Goal: Book appointment/travel/reservation

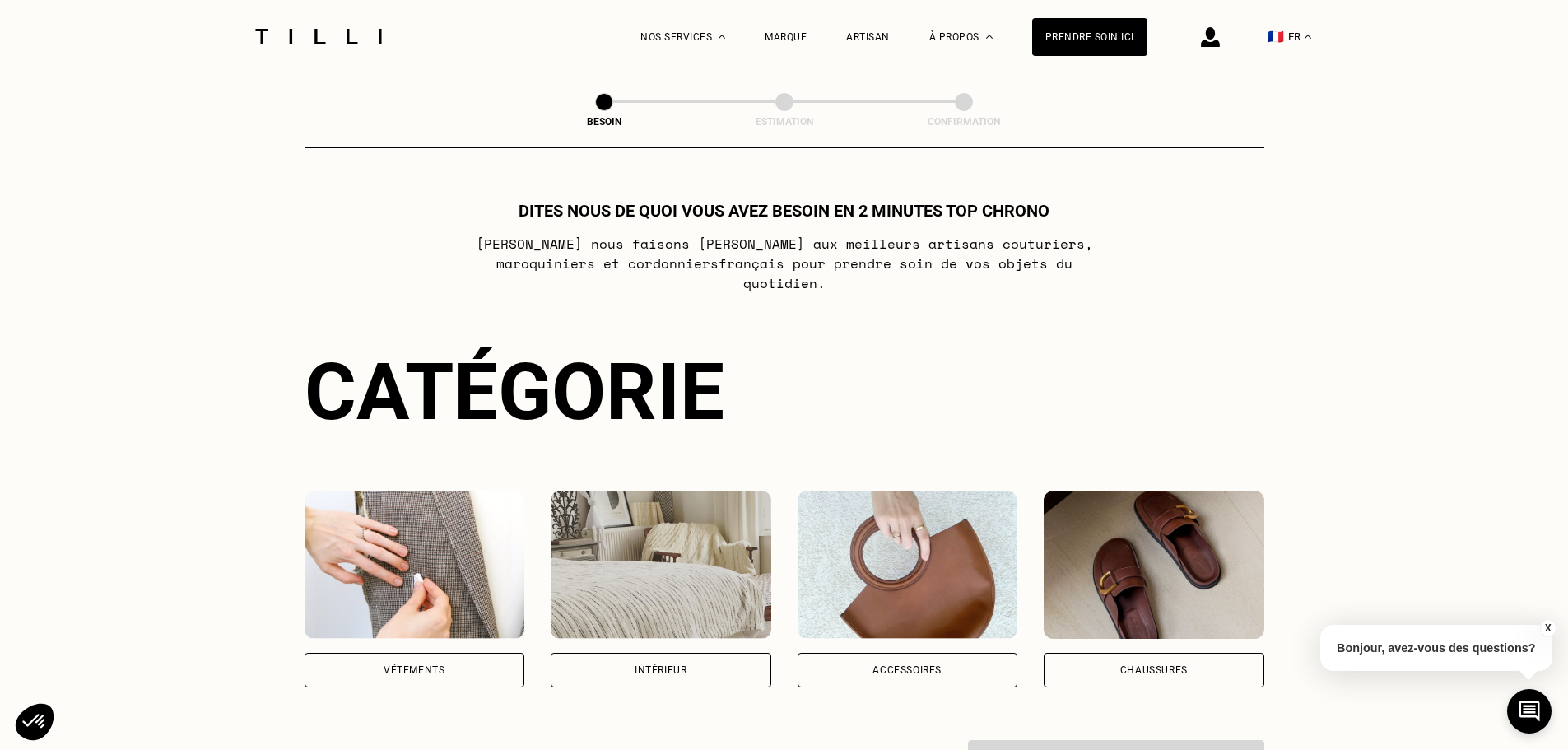
click at [916, 665] on div "Accessoires" at bounding box center [907, 669] width 69 height 10
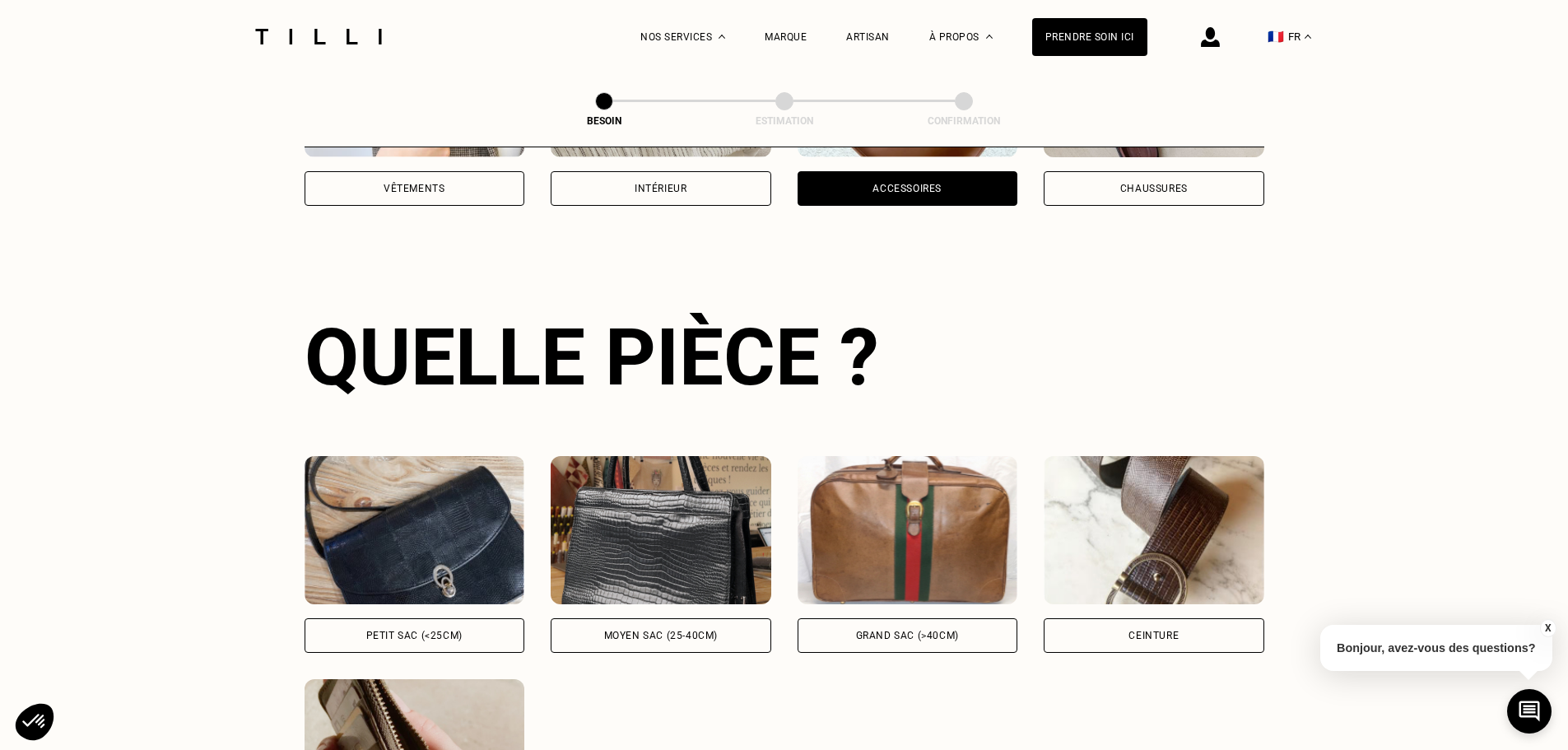
scroll to position [538, 0]
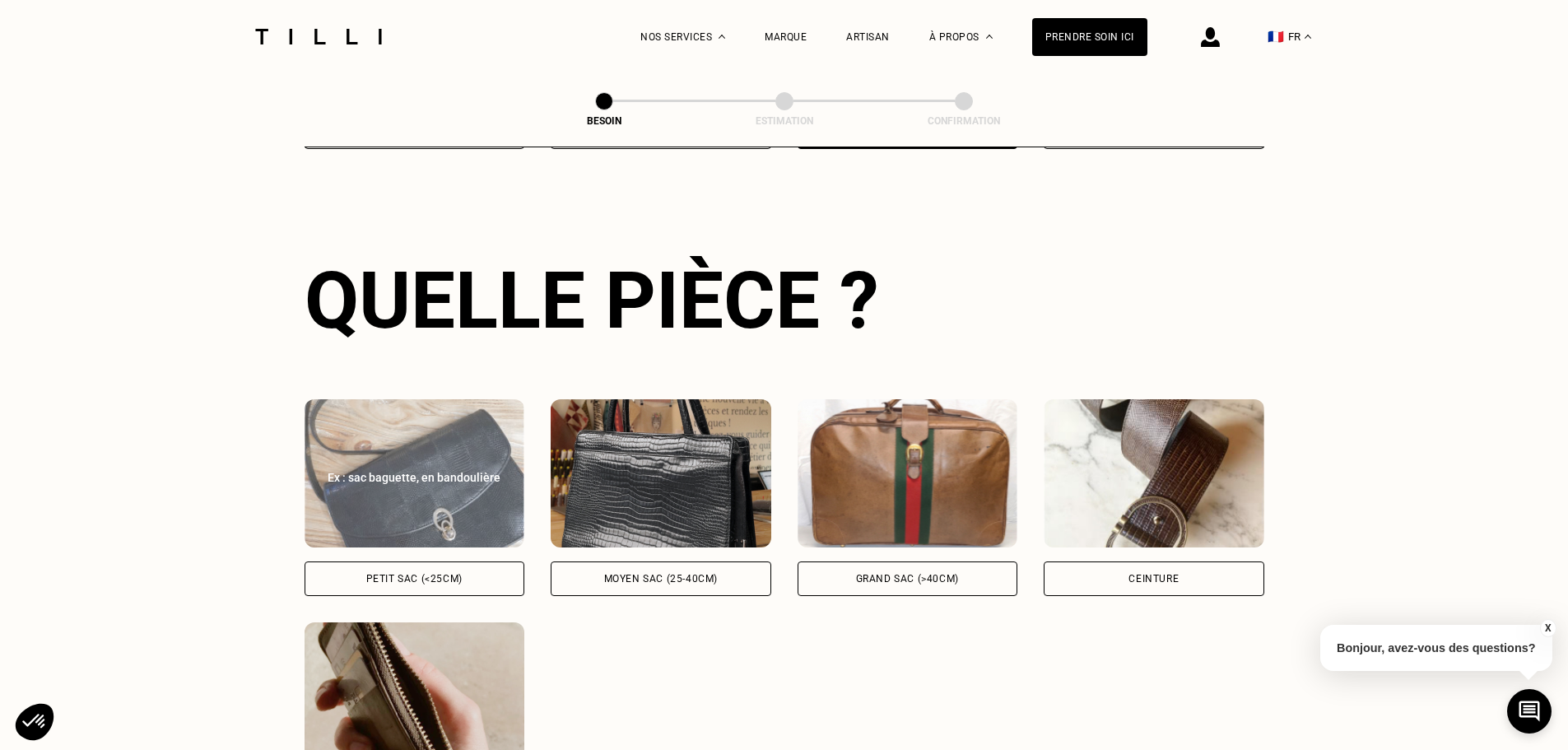
click at [425, 561] on div "Petit sac (<25cm)" at bounding box center [414, 578] width 221 height 35
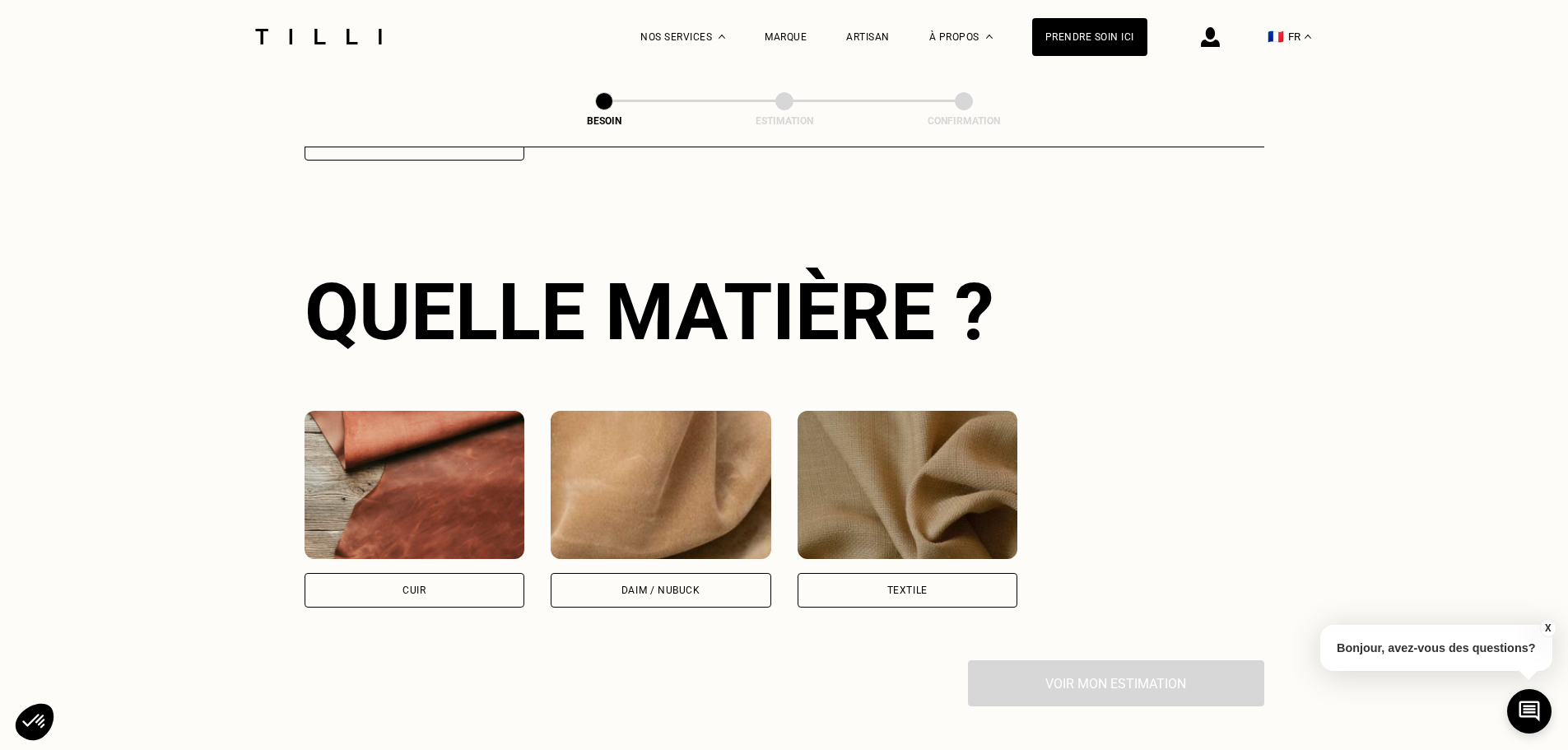
scroll to position [1210, 0]
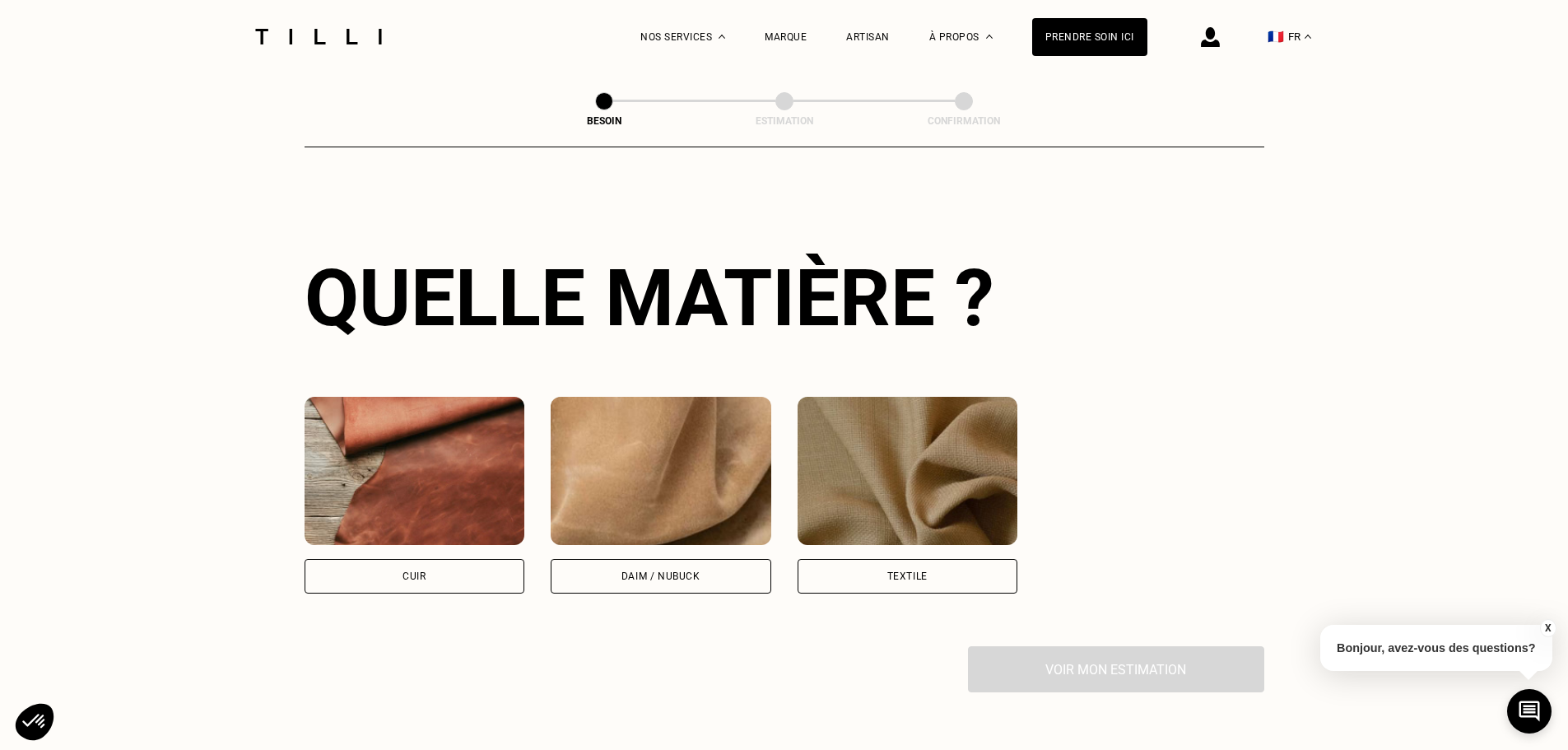
click at [424, 571] on div "Cuir" at bounding box center [413, 576] width 23 height 10
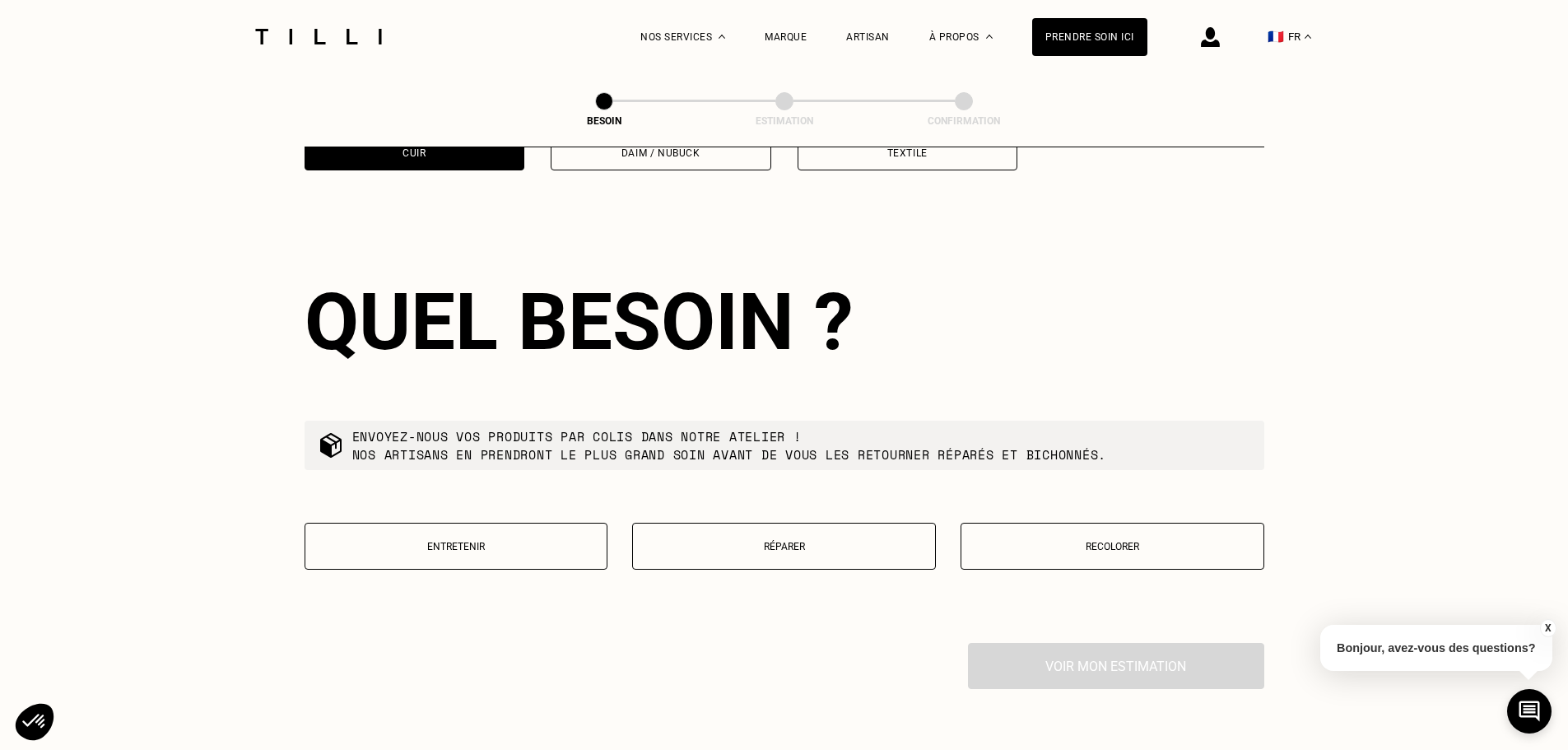
scroll to position [1660, 0]
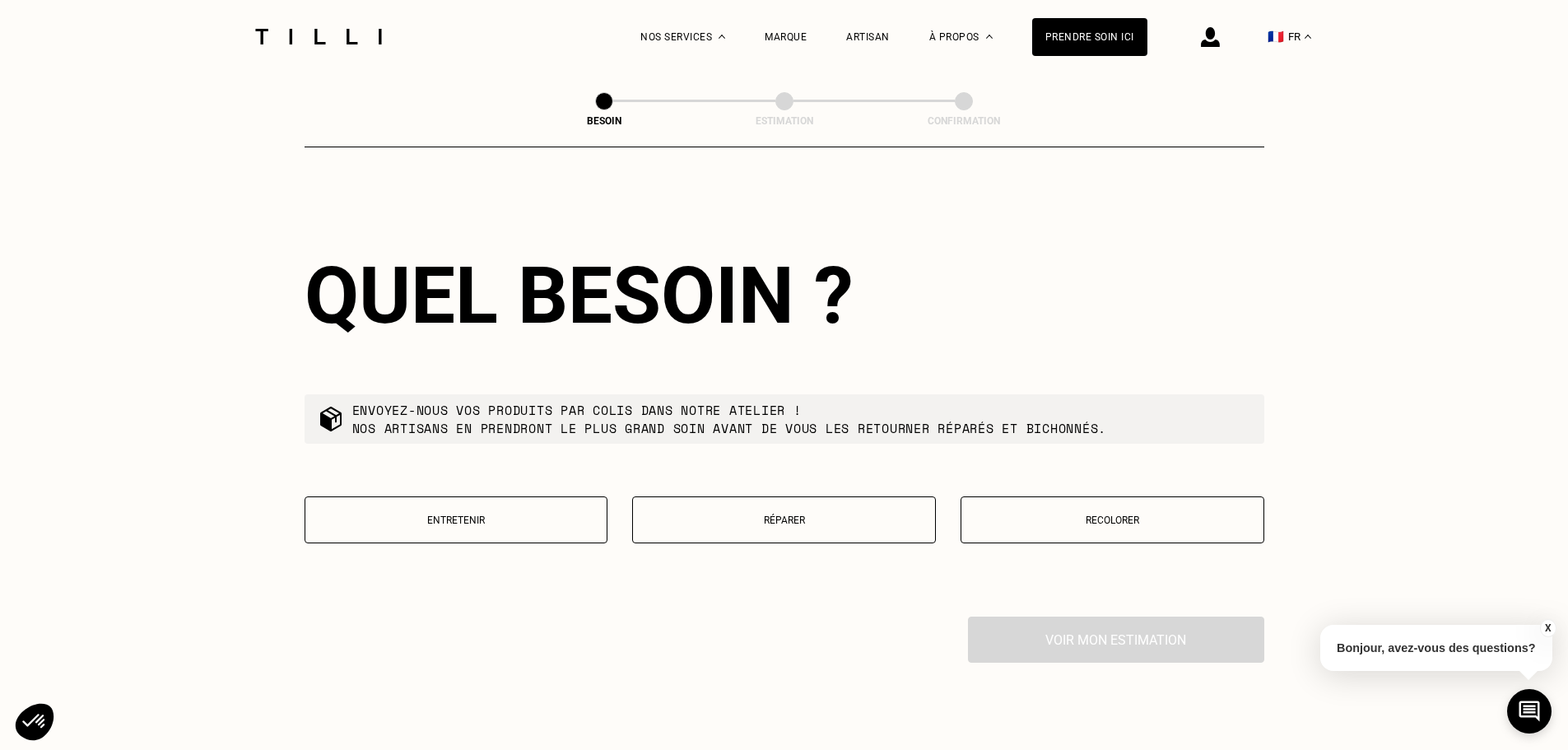
click at [767, 514] on p "Réparer" at bounding box center [784, 519] width 285 height 12
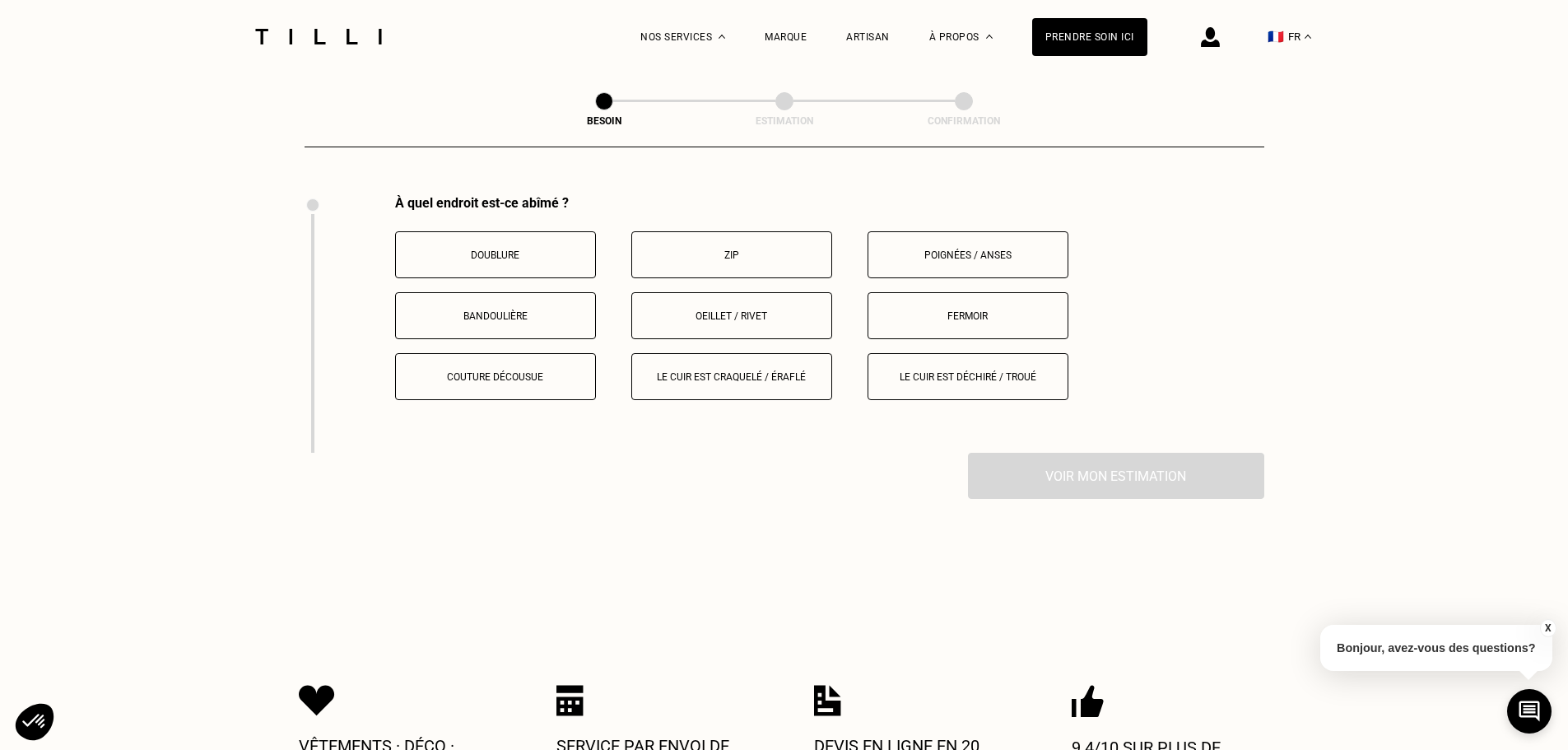
scroll to position [2082, 0]
click at [528, 370] on p "Couture décousue" at bounding box center [495, 376] width 182 height 12
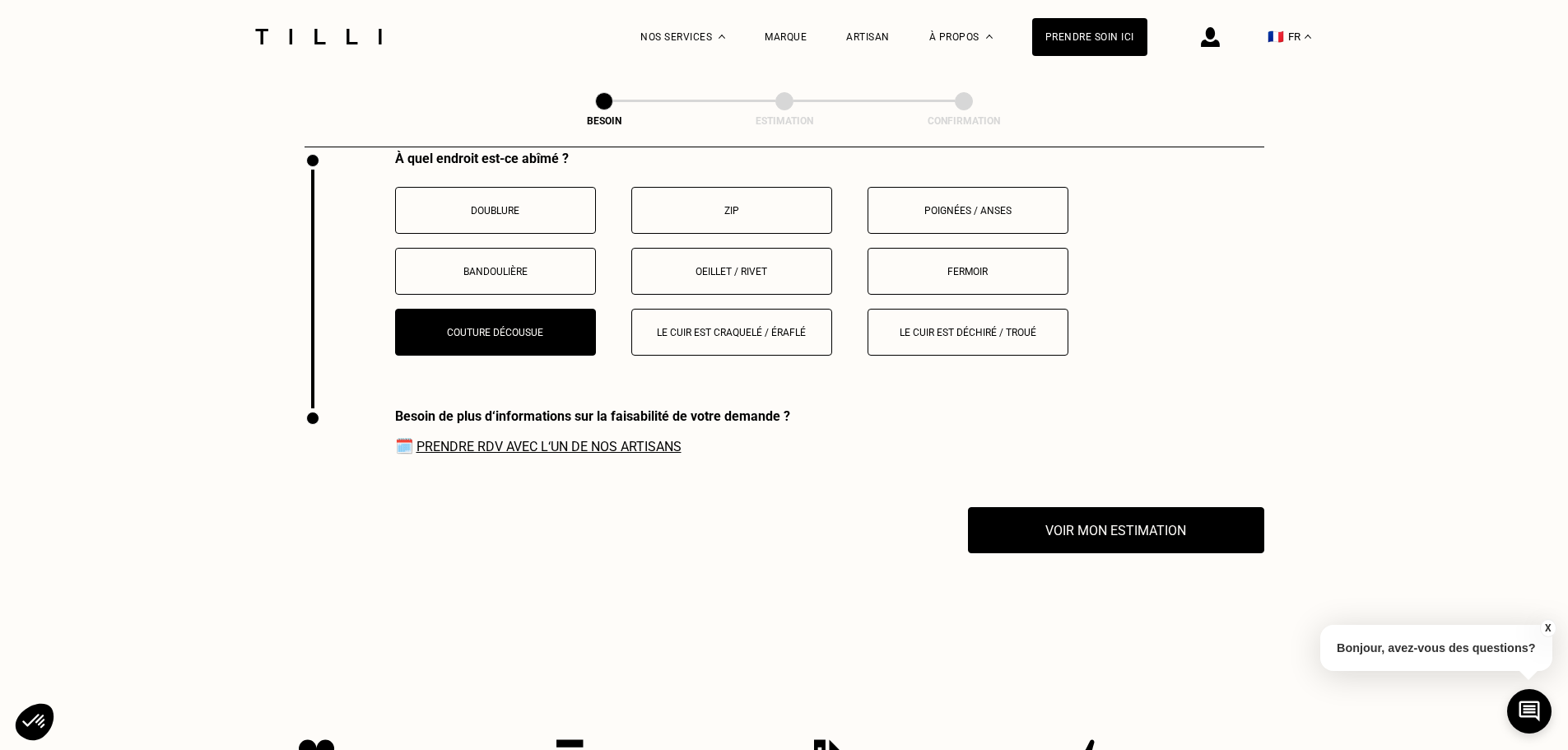
scroll to position [2093, 0]
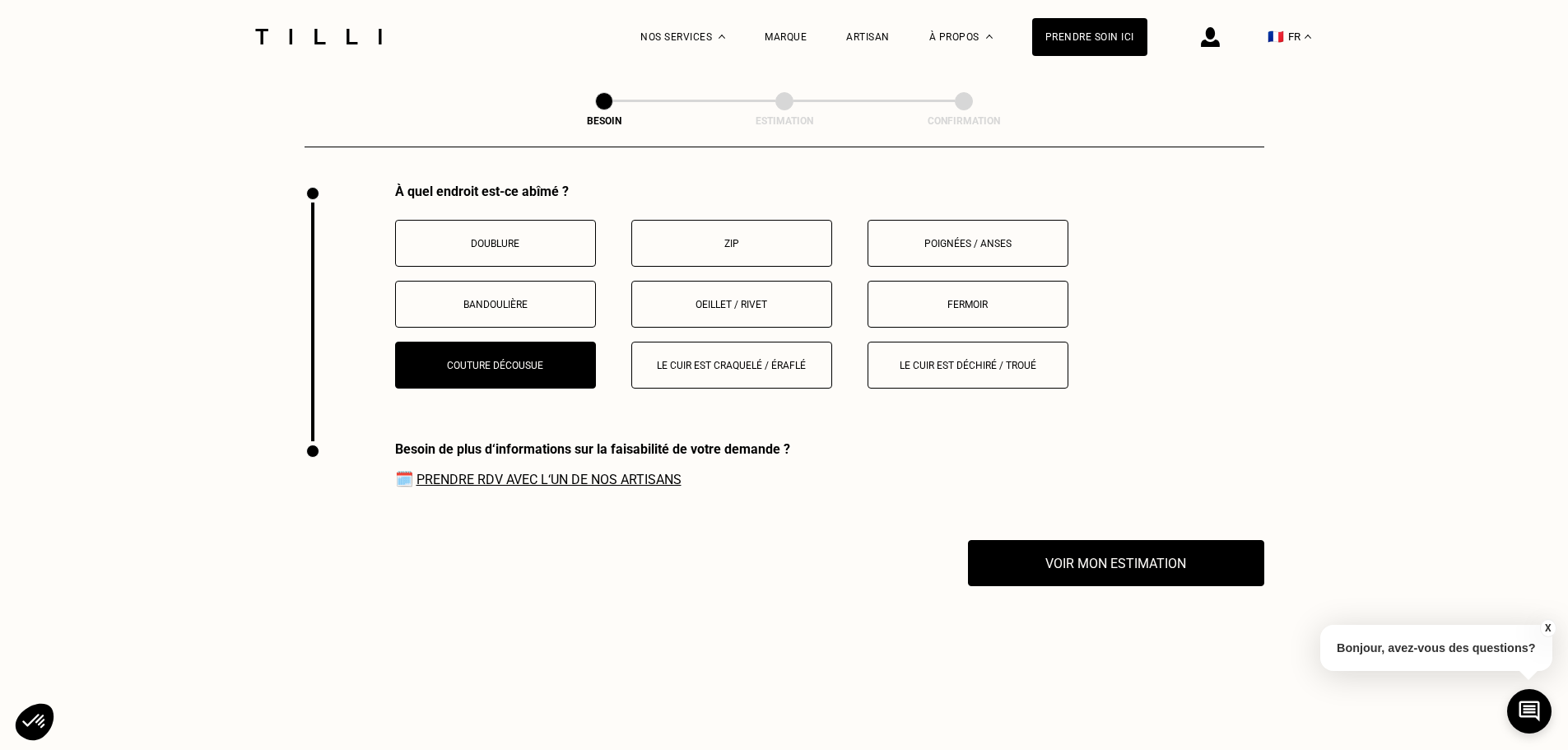
click at [955, 360] on p "Le cuir est déchiré / troué" at bounding box center [967, 365] width 182 height 12
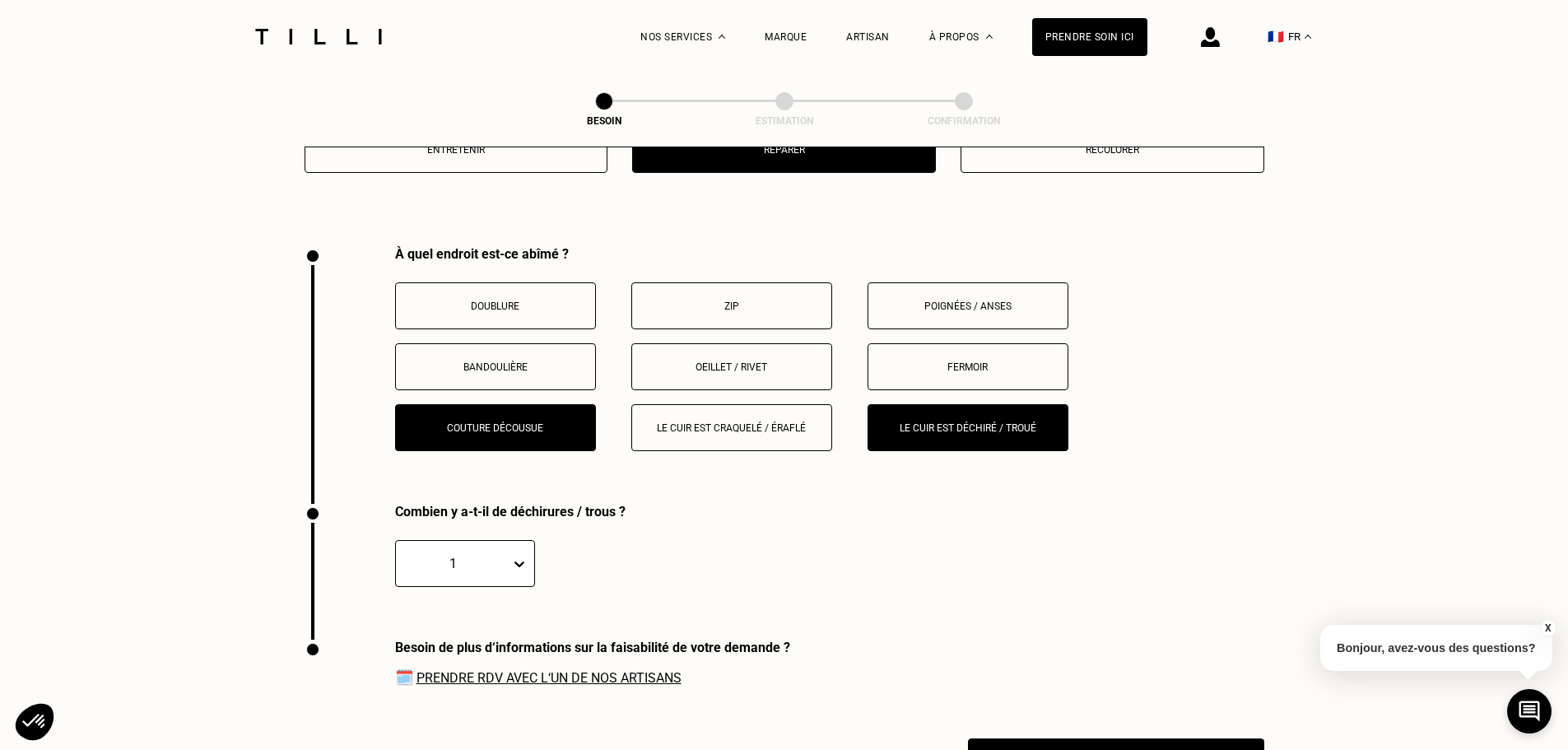
scroll to position [2010, 0]
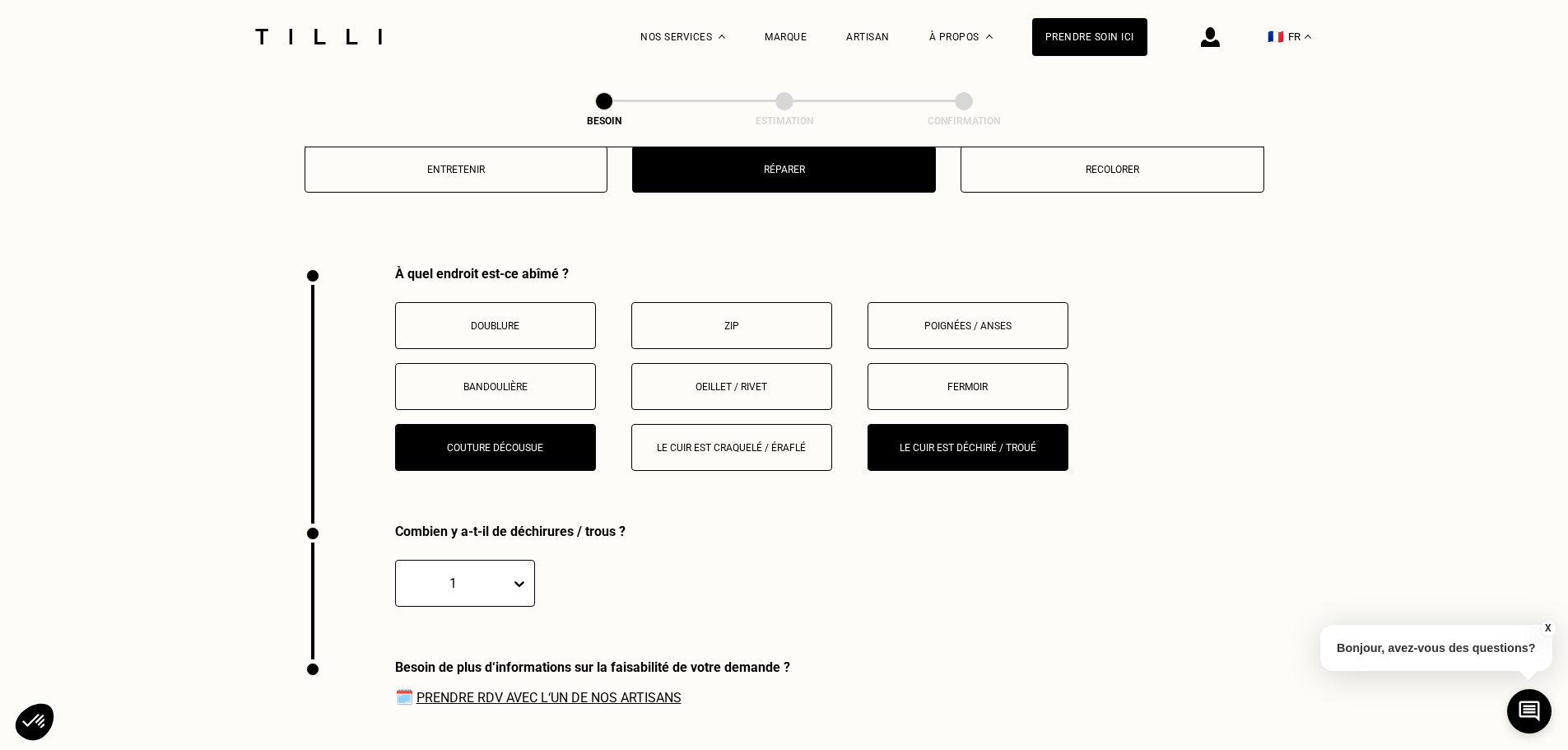
click at [518, 364] on button "Bandoulière" at bounding box center [495, 387] width 201 height 47
click at [734, 442] on p "Le cuir est craquelé / éraflé" at bounding box center [731, 448] width 182 height 12
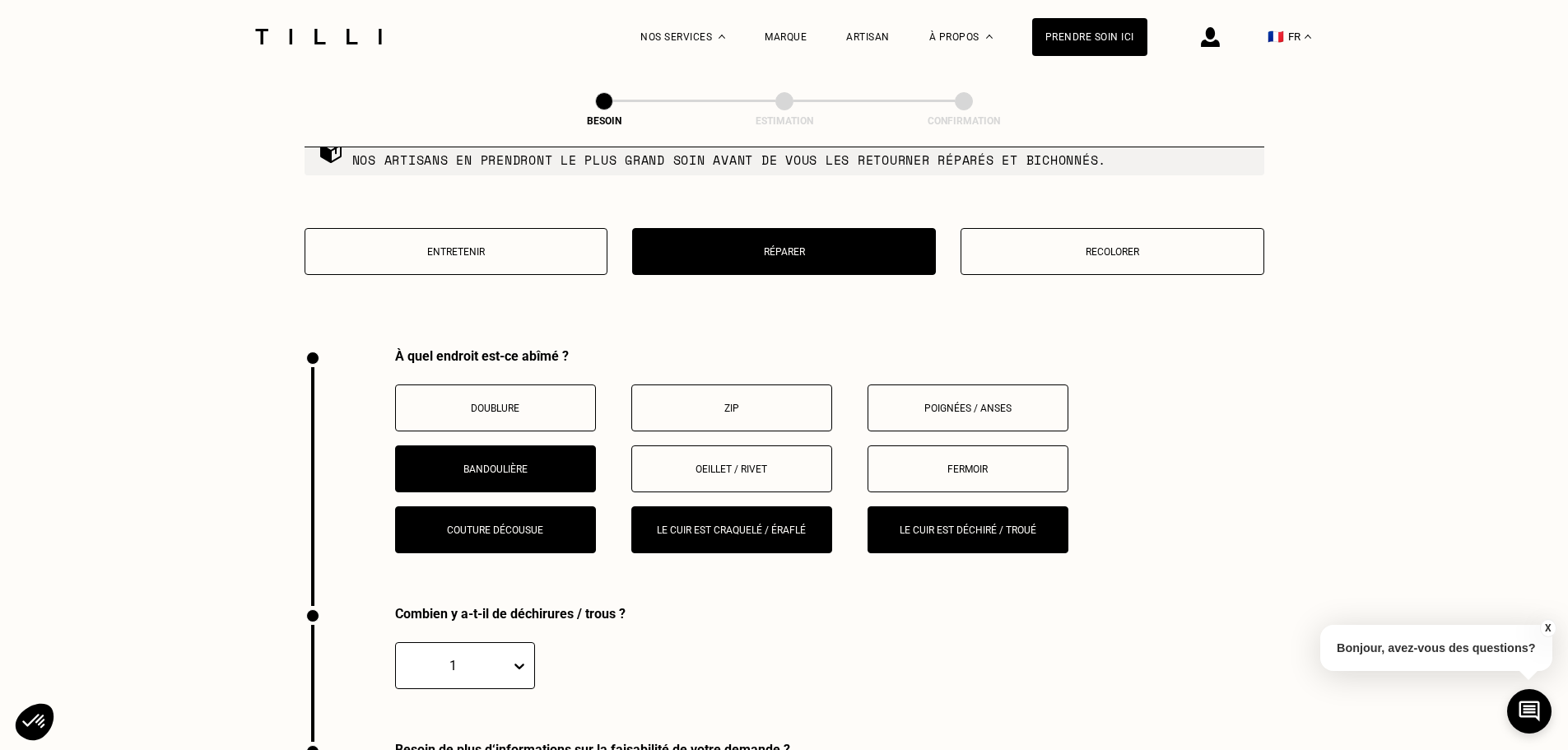
scroll to position [2175, 0]
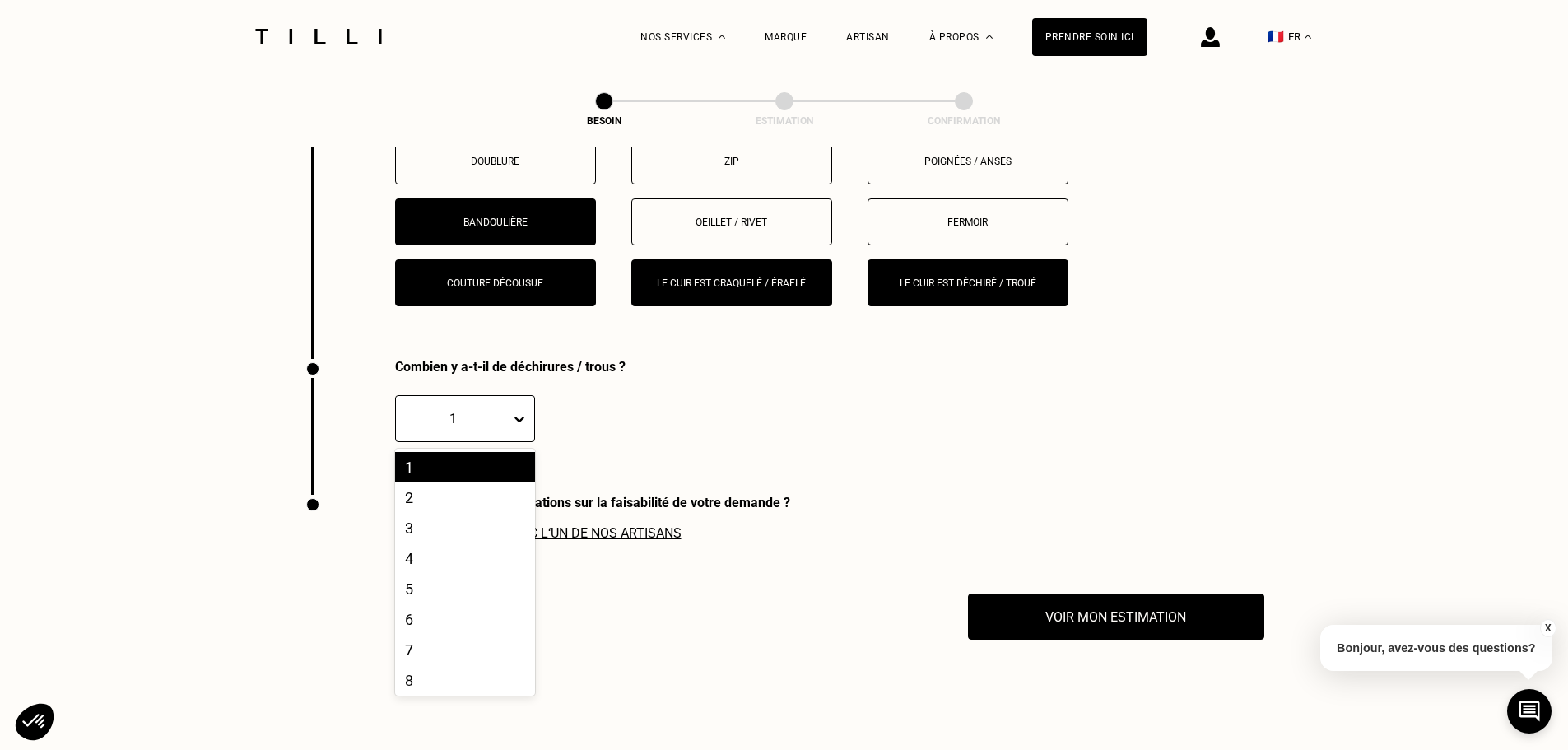
click at [518, 417] on icon at bounding box center [518, 419] width 10 height 5
click at [453, 460] on div "1" at bounding box center [465, 468] width 140 height 31
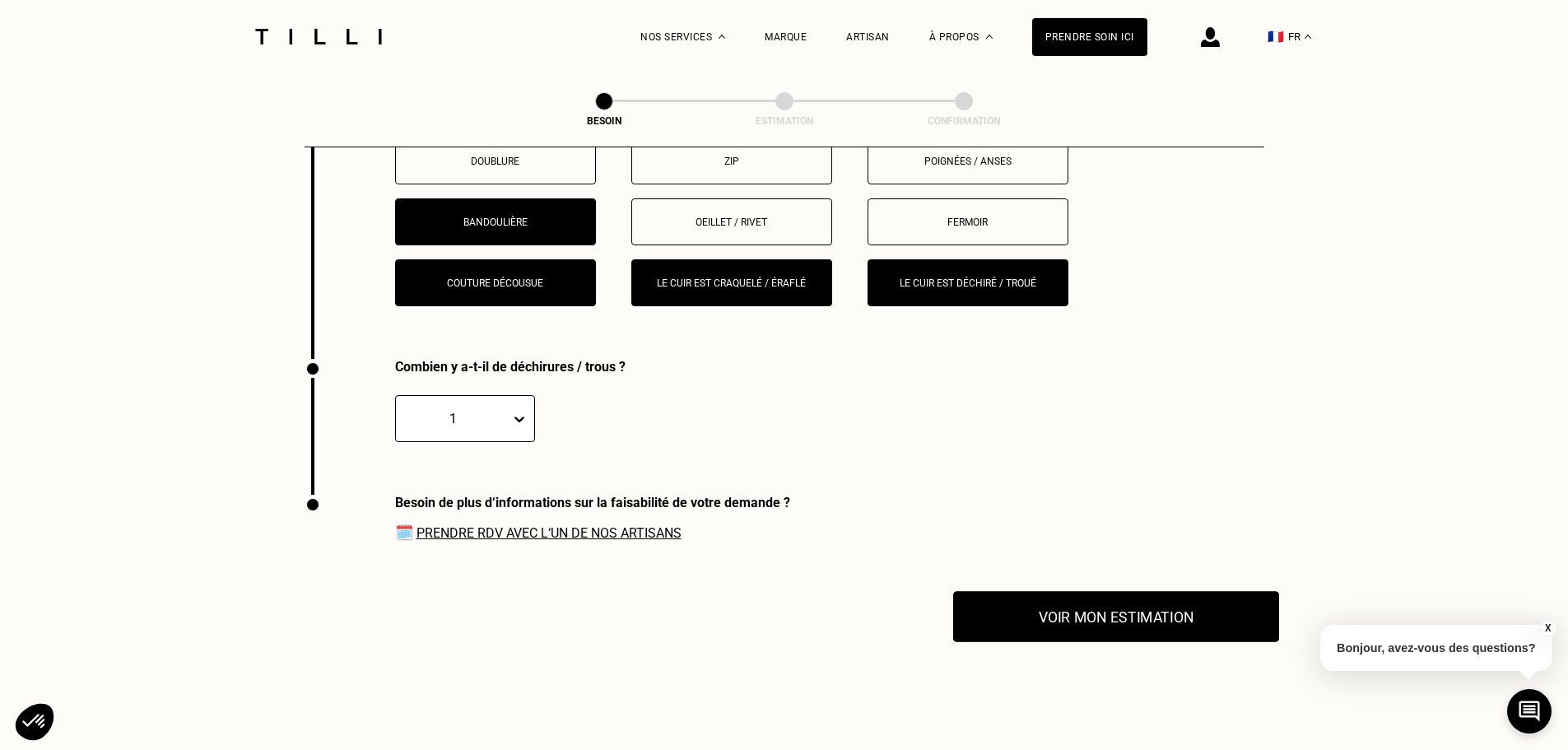
click at [1138, 609] on button "Voir mon estimation" at bounding box center [1116, 617] width 326 height 51
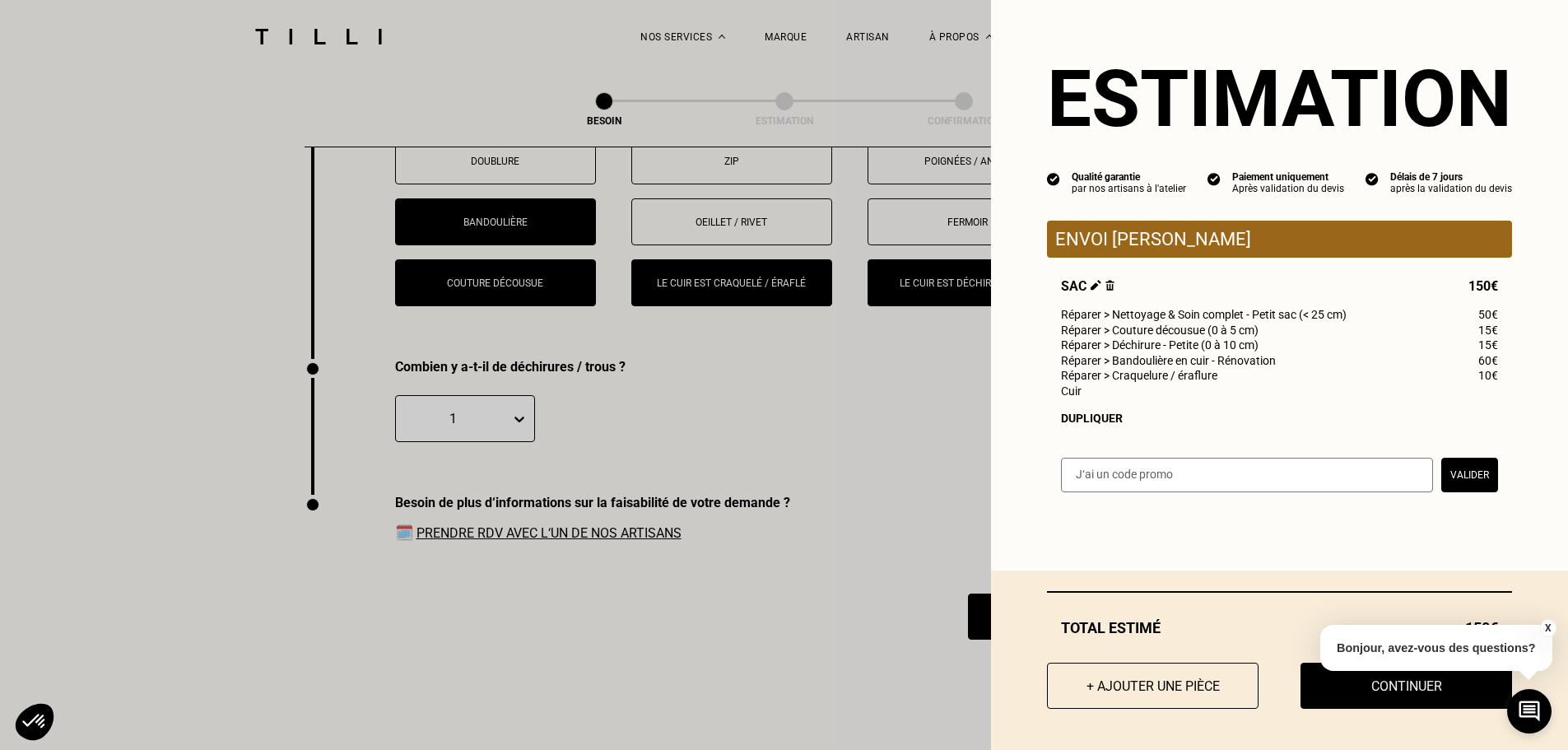
click at [1354, 688] on button "Continuer" at bounding box center [1405, 686] width 212 height 46
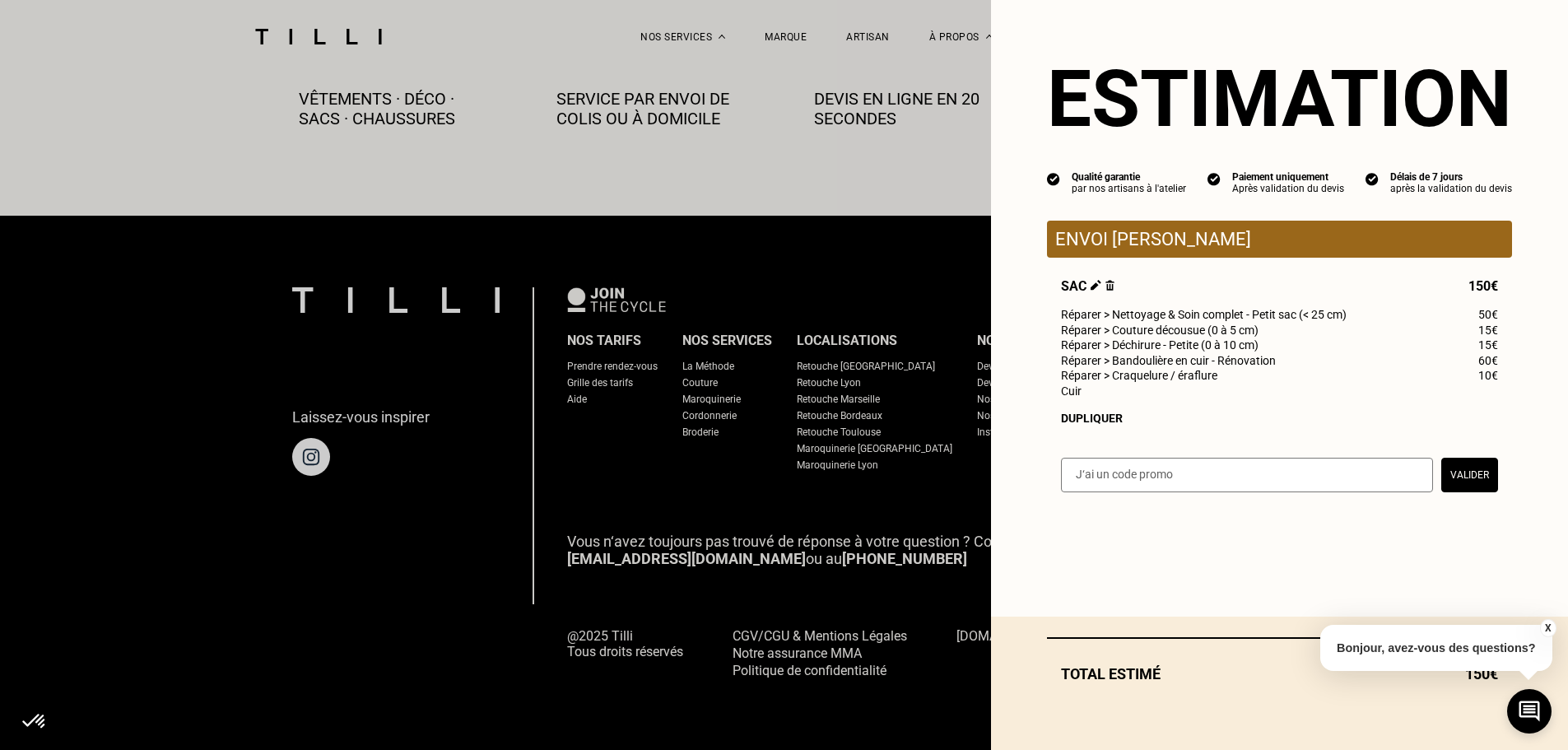
scroll to position [918, 0]
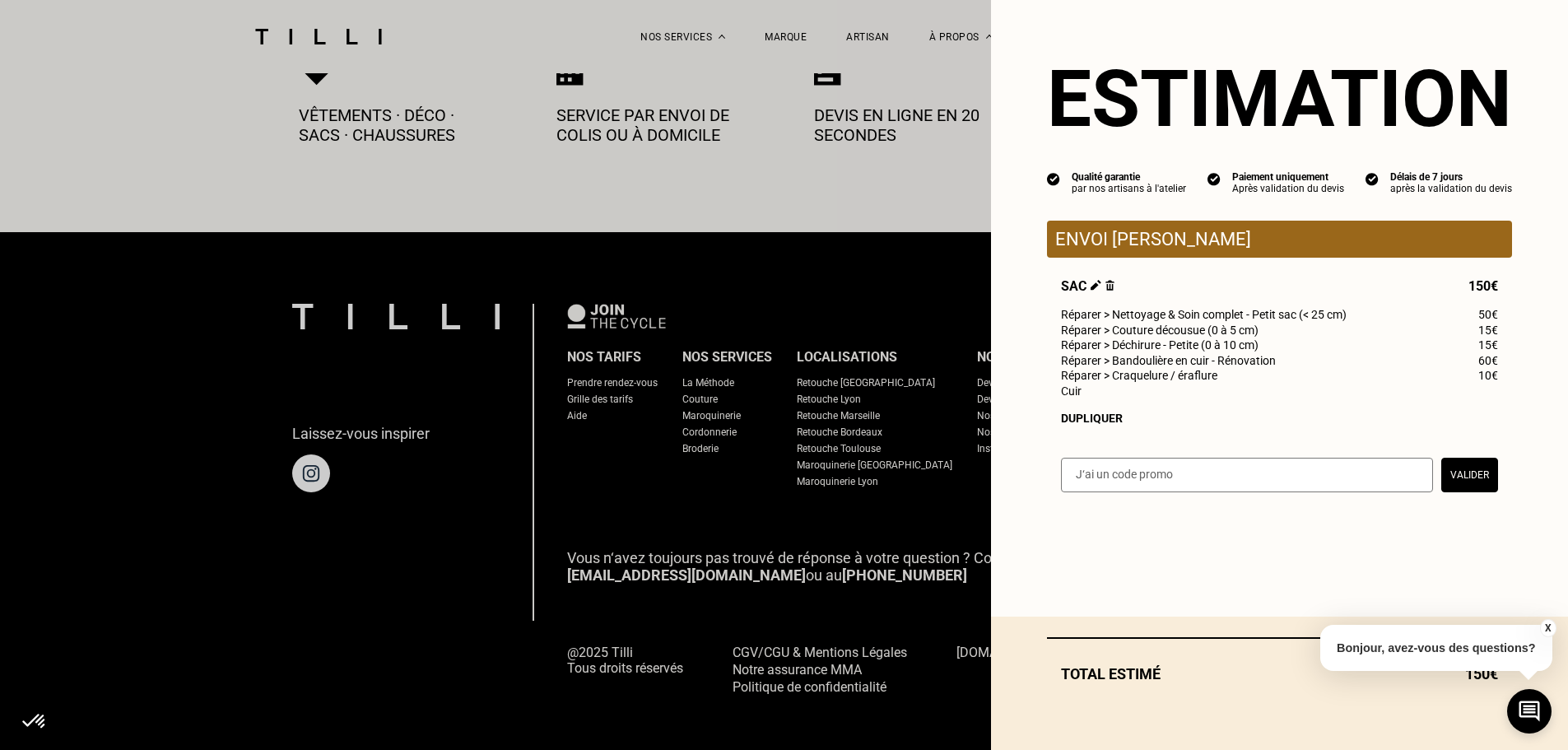
select select "FR"
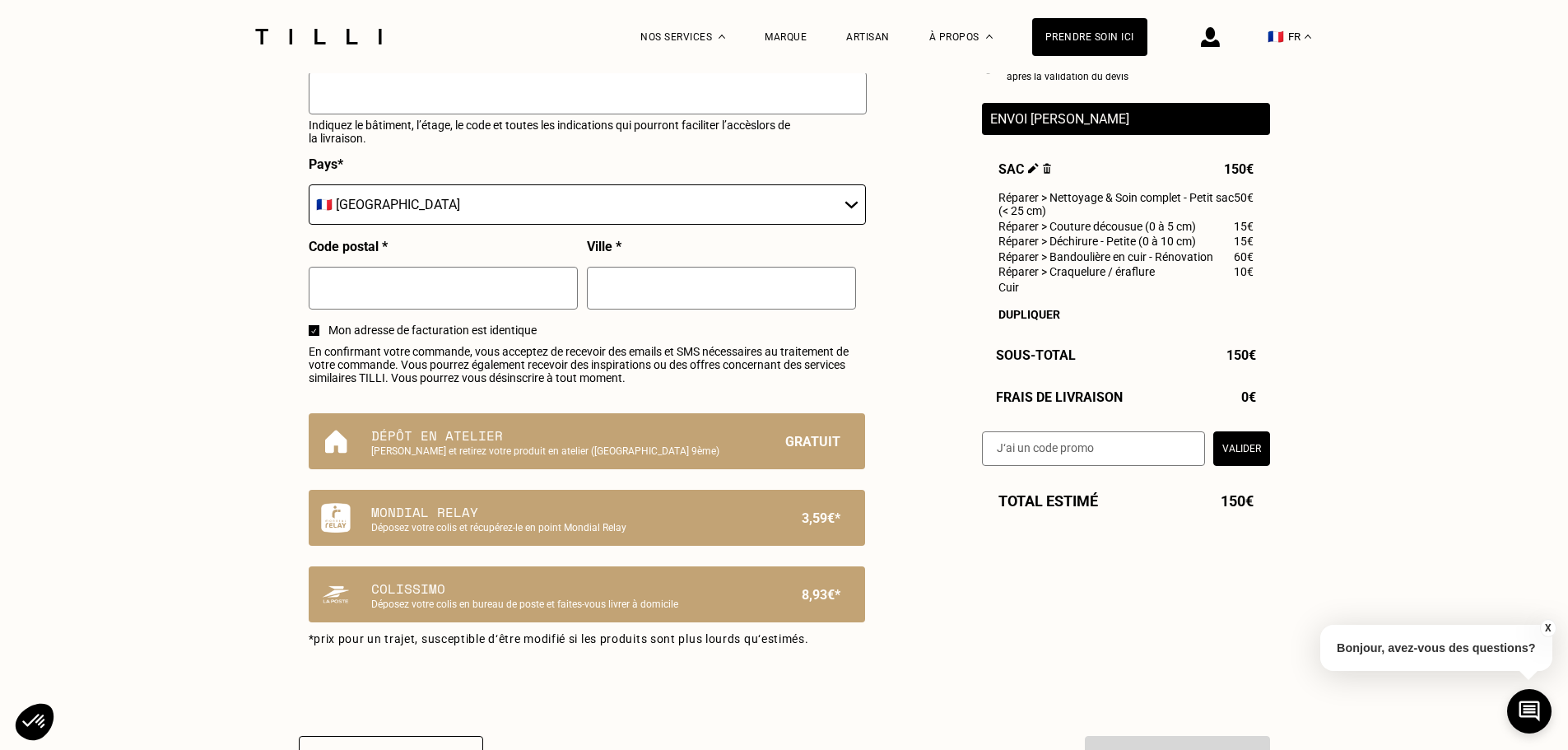
scroll to position [905, 0]
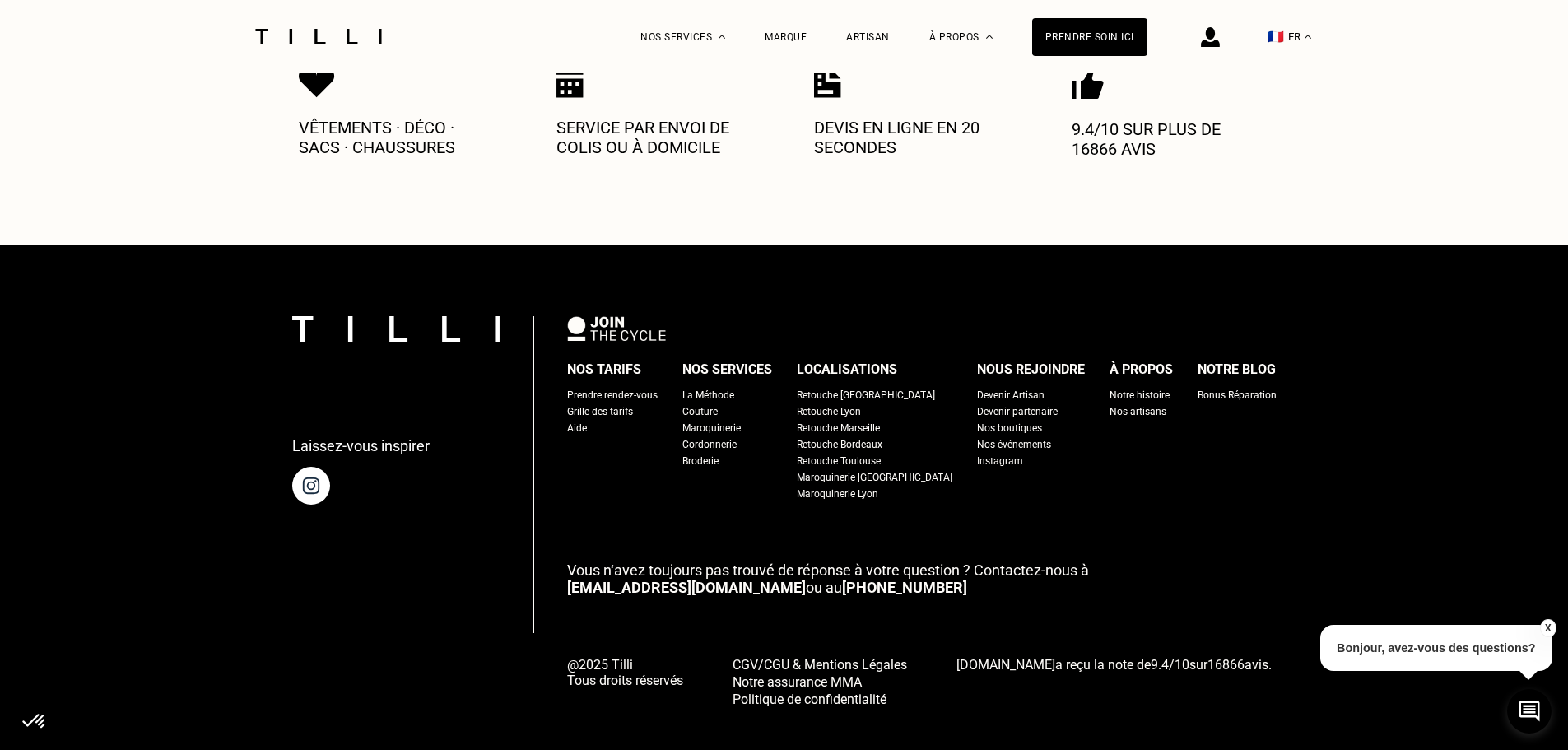
scroll to position [918, 0]
